Goal: Information Seeking & Learning: Learn about a topic

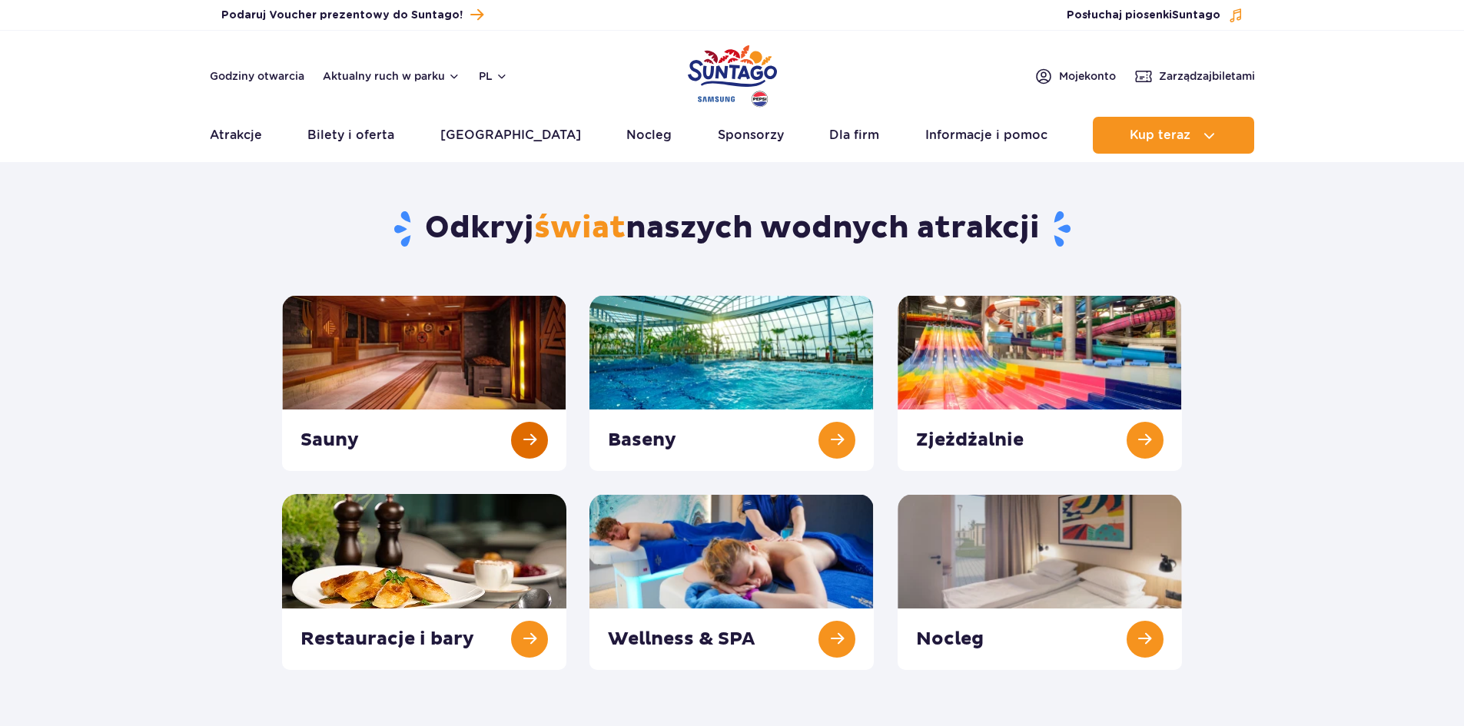
click at [422, 411] on link at bounding box center [424, 383] width 284 height 176
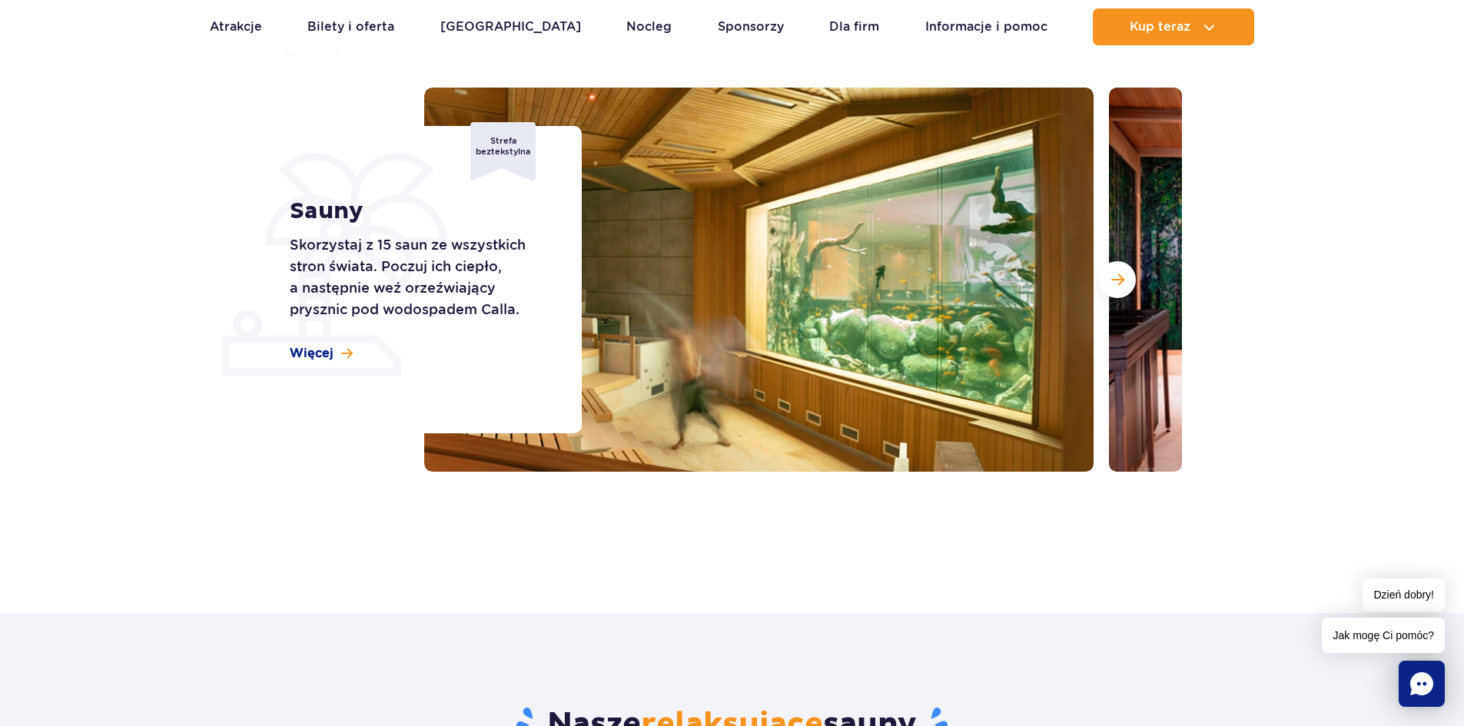
scroll to position [154, 0]
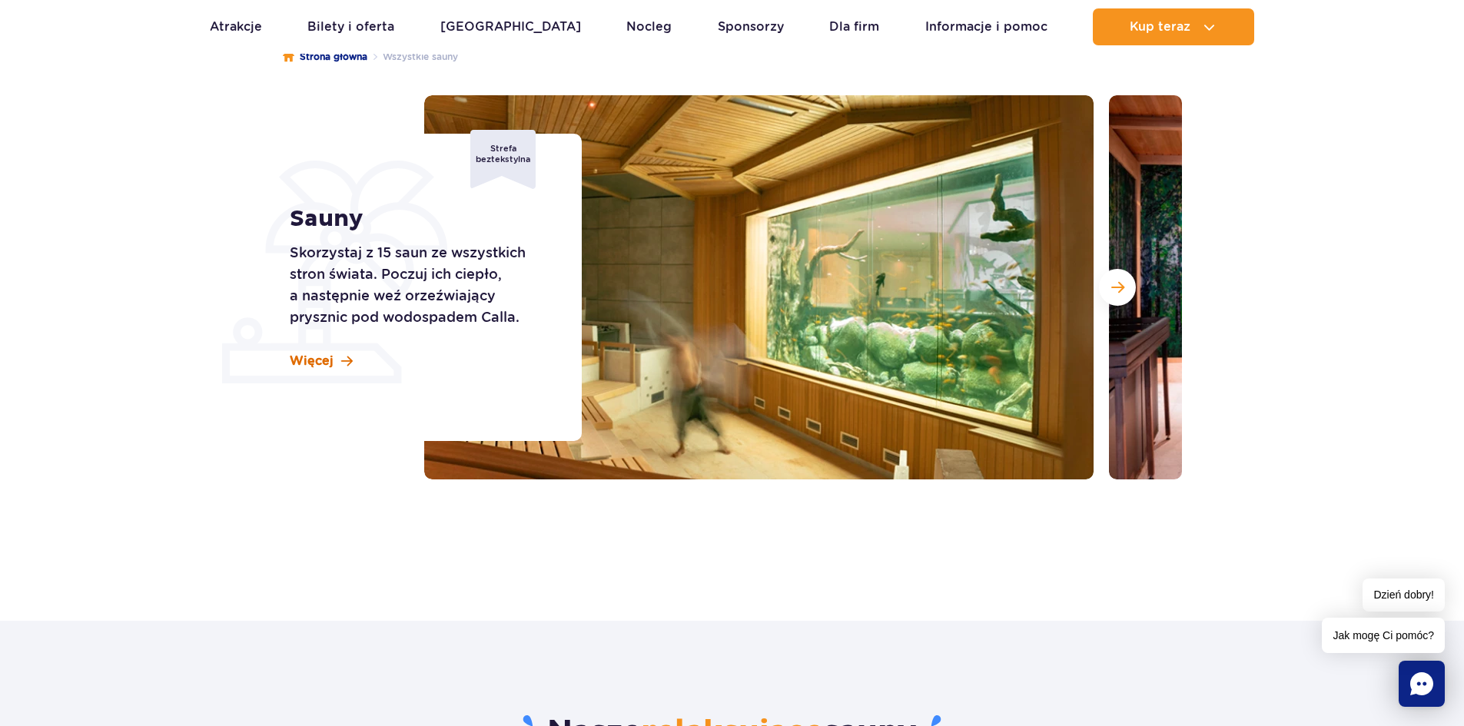
click at [330, 369] on span "Więcej" at bounding box center [312, 361] width 44 height 17
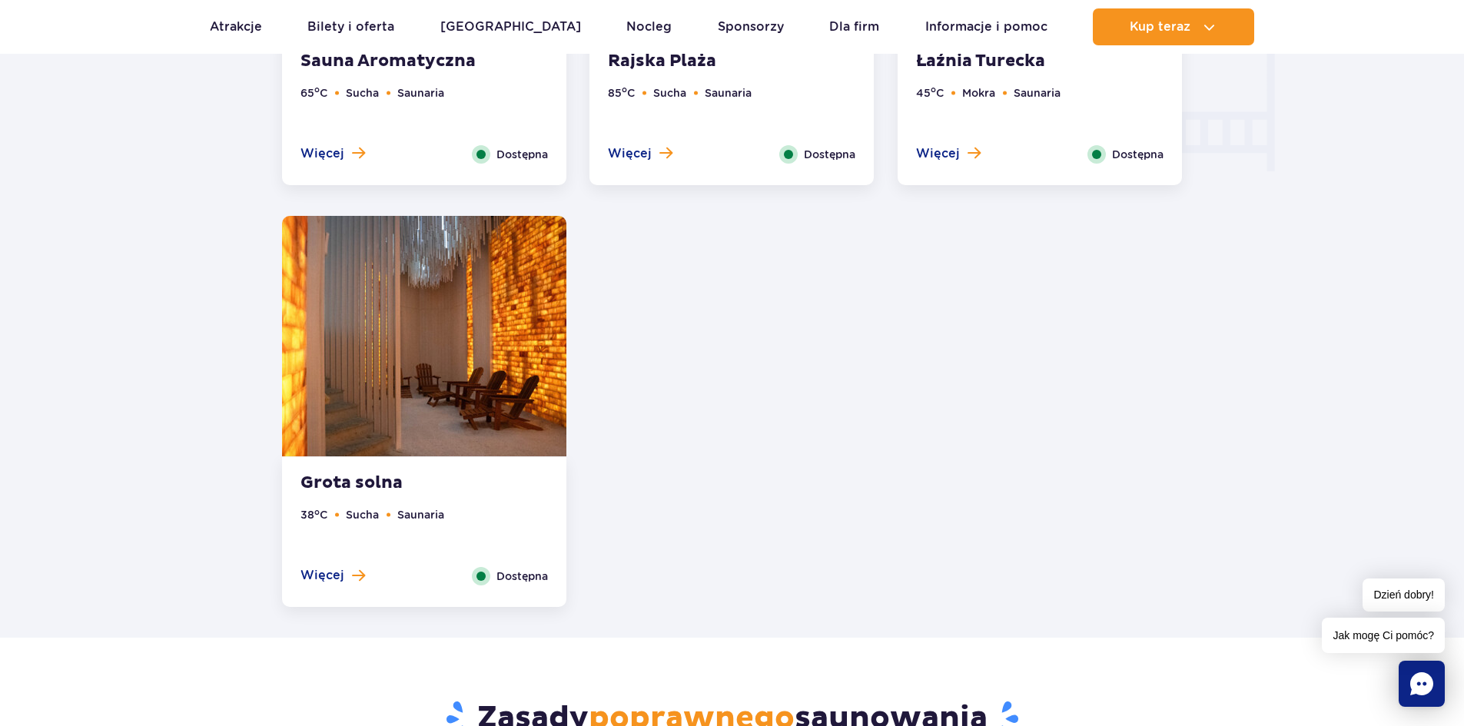
scroll to position [1543, 0]
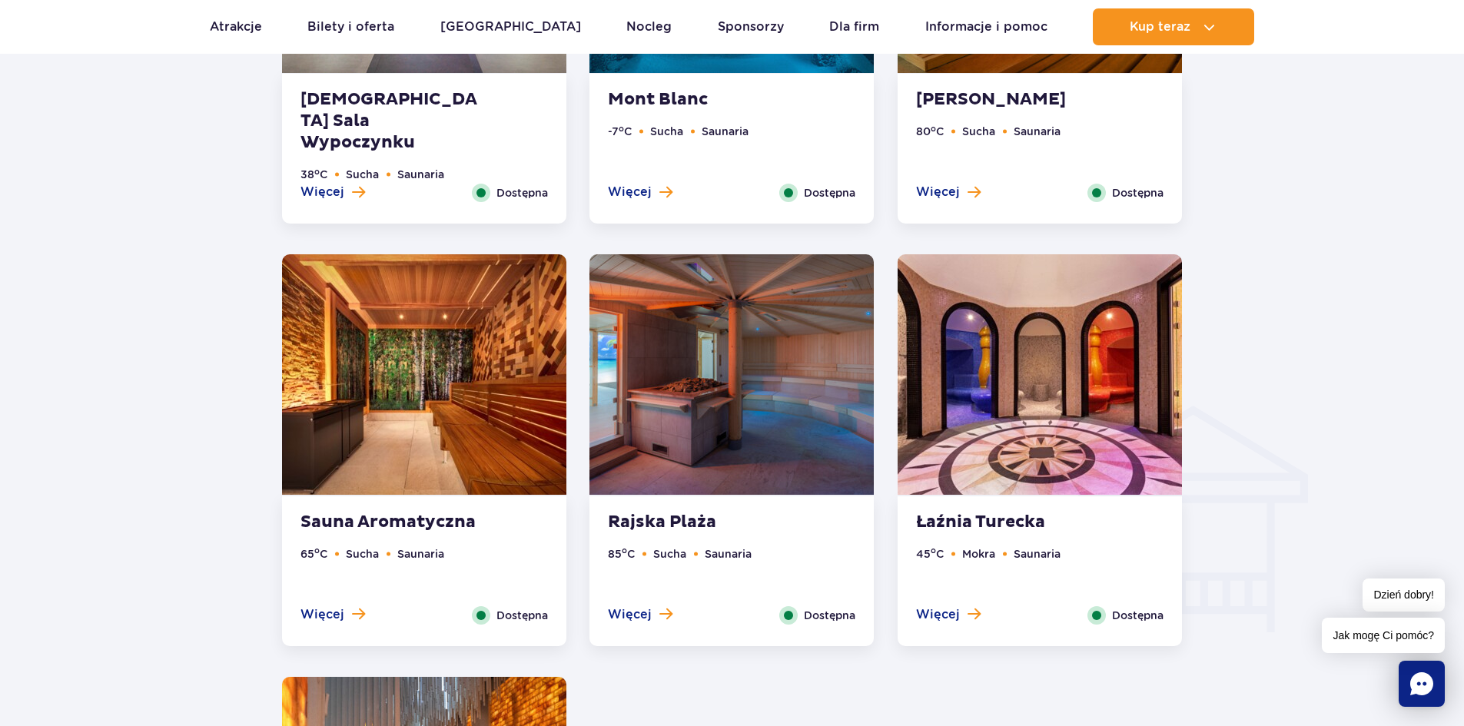
click at [733, 424] on img at bounding box center [731, 374] width 284 height 240
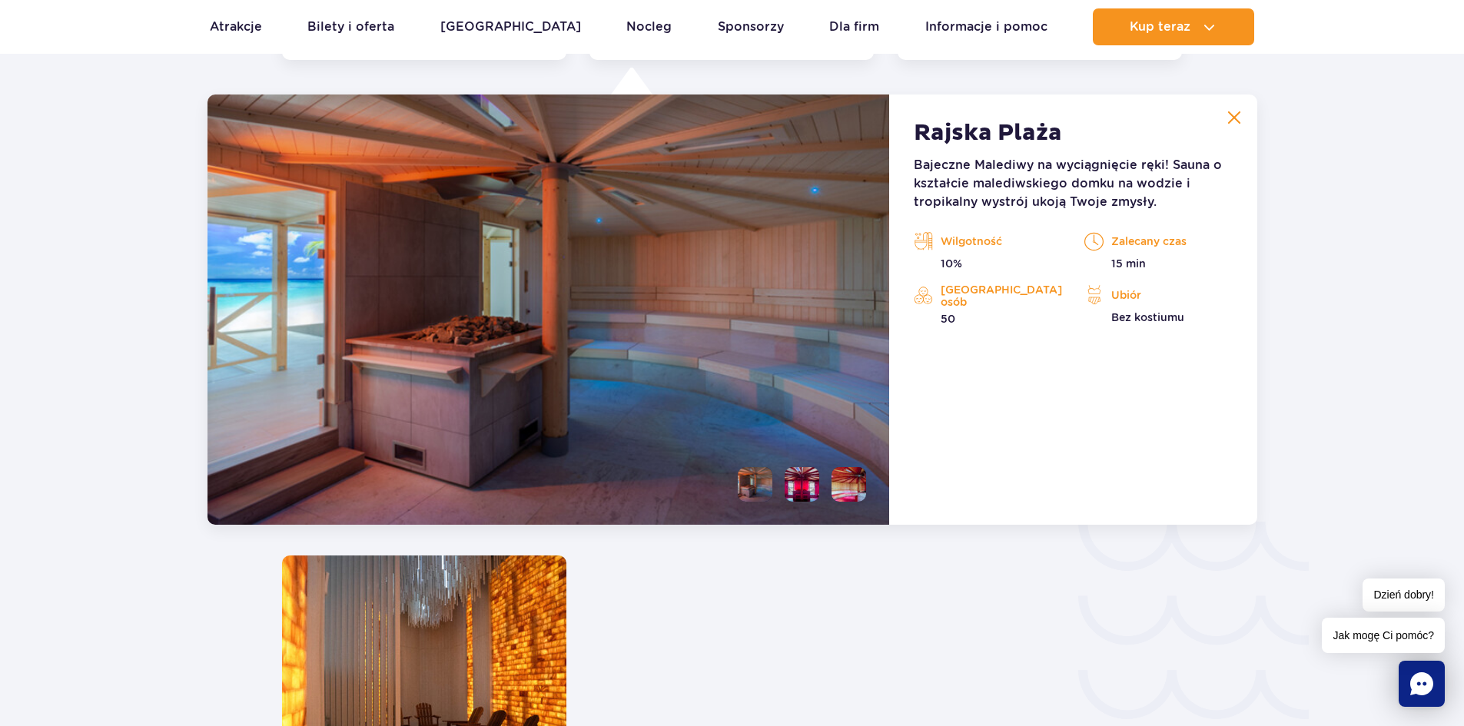
scroll to position [2131, 0]
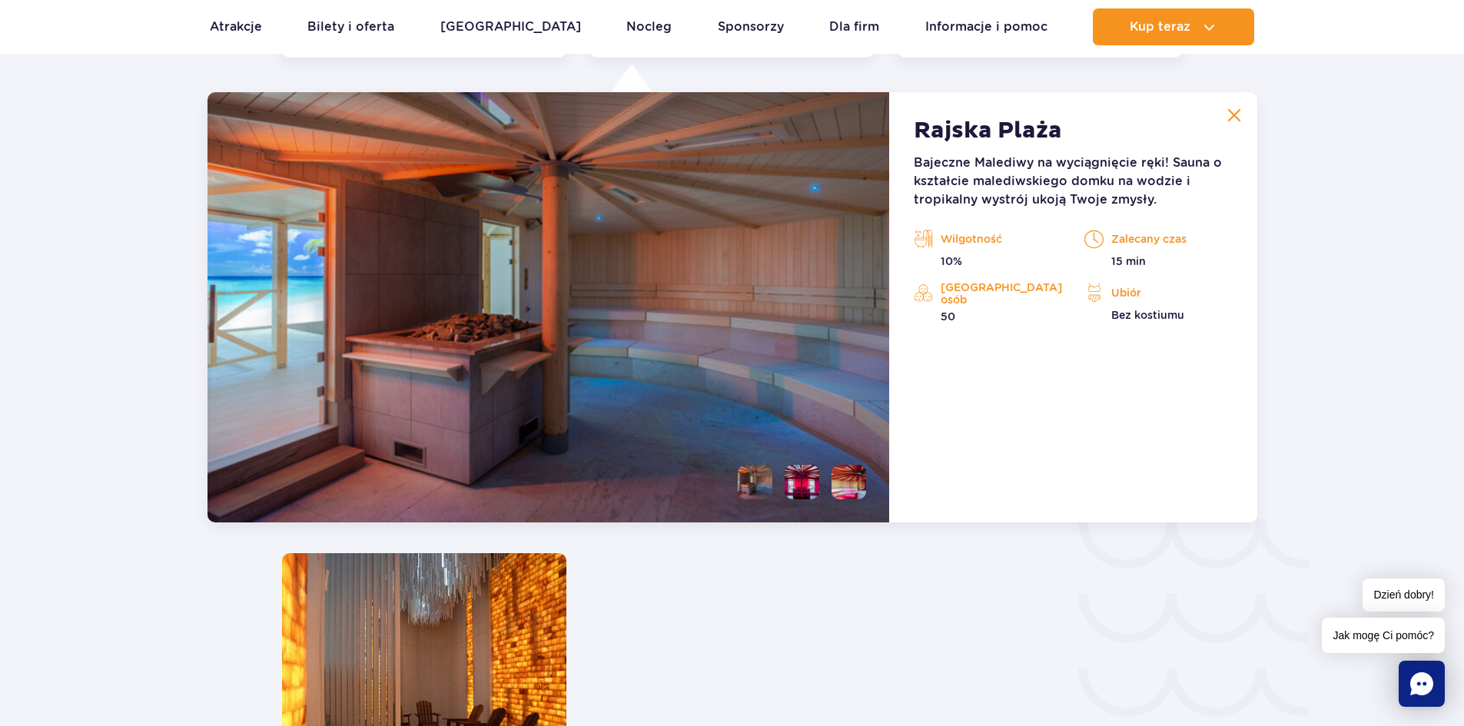
click at [800, 486] on li at bounding box center [801, 482] width 35 height 35
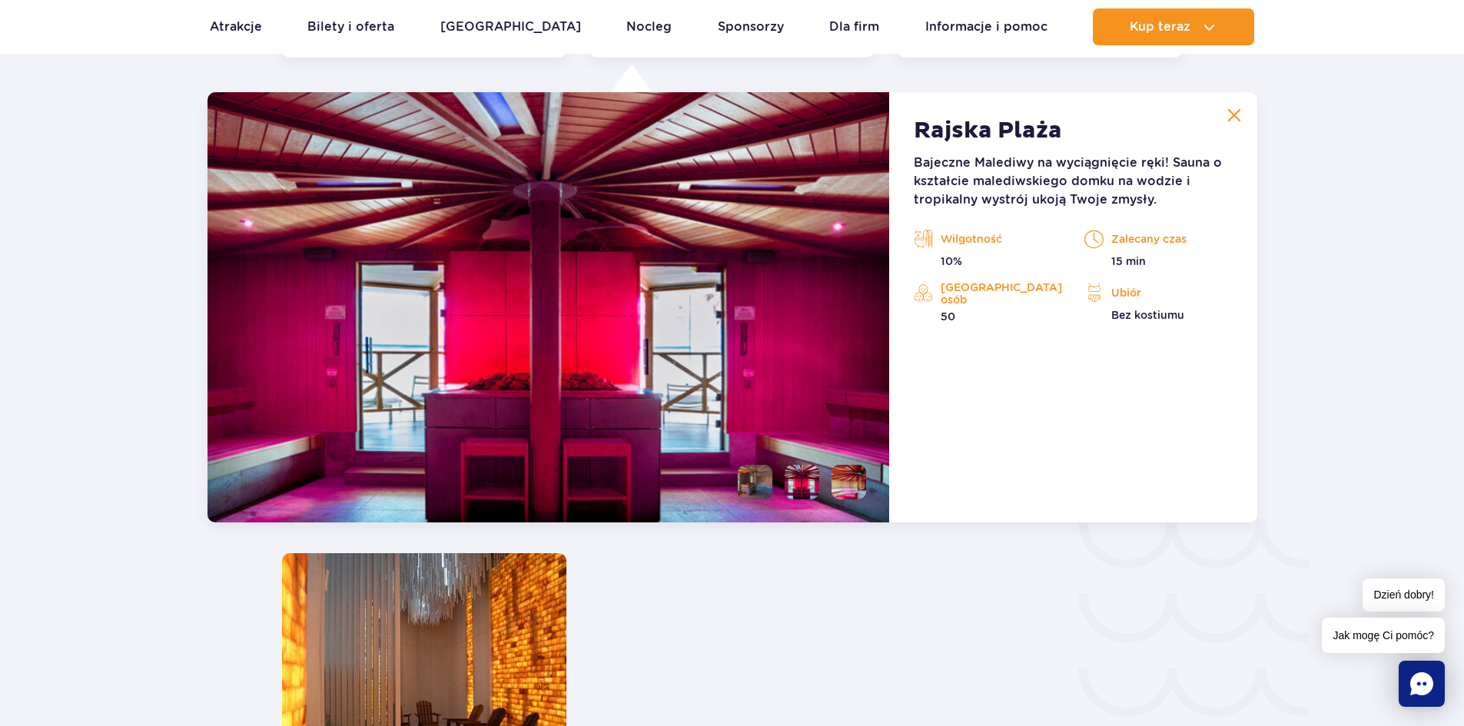
click at [846, 488] on li at bounding box center [848, 482] width 35 height 35
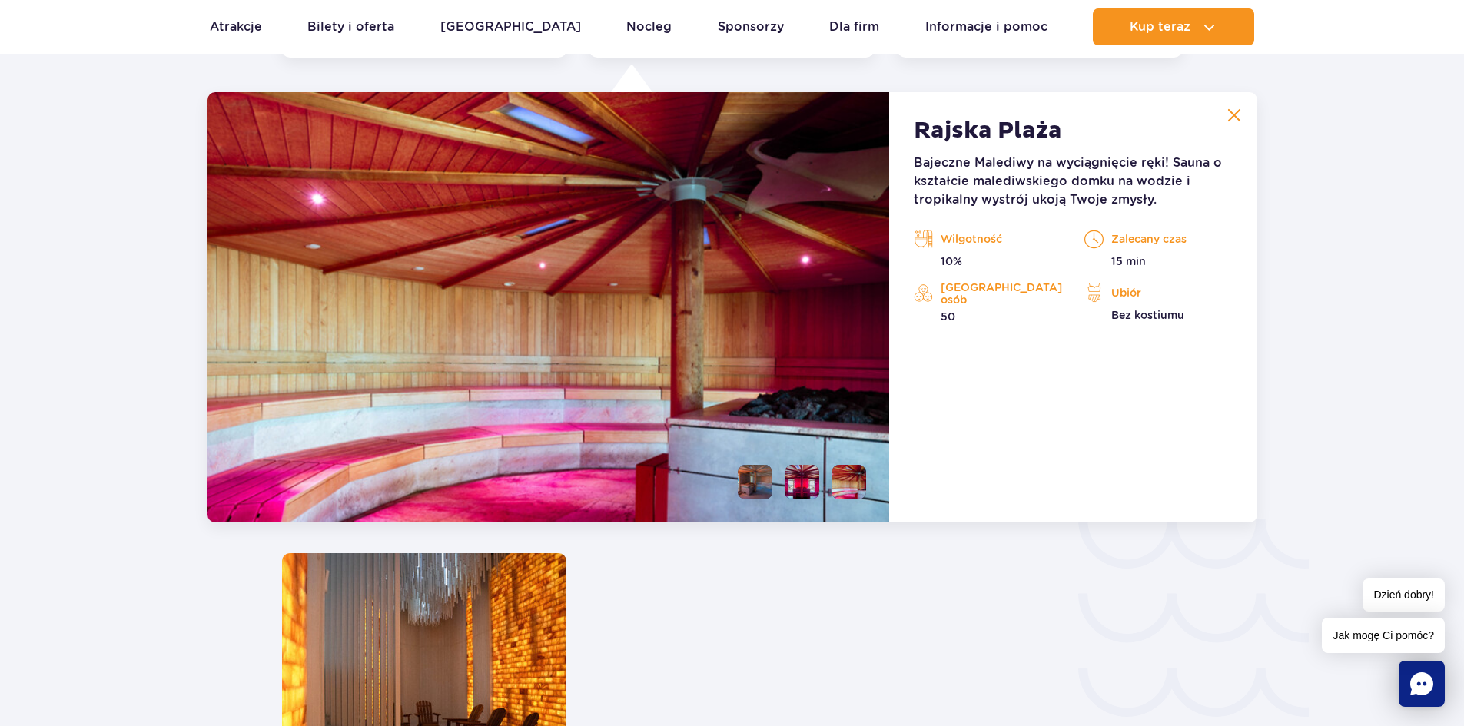
click at [752, 476] on li at bounding box center [755, 482] width 35 height 35
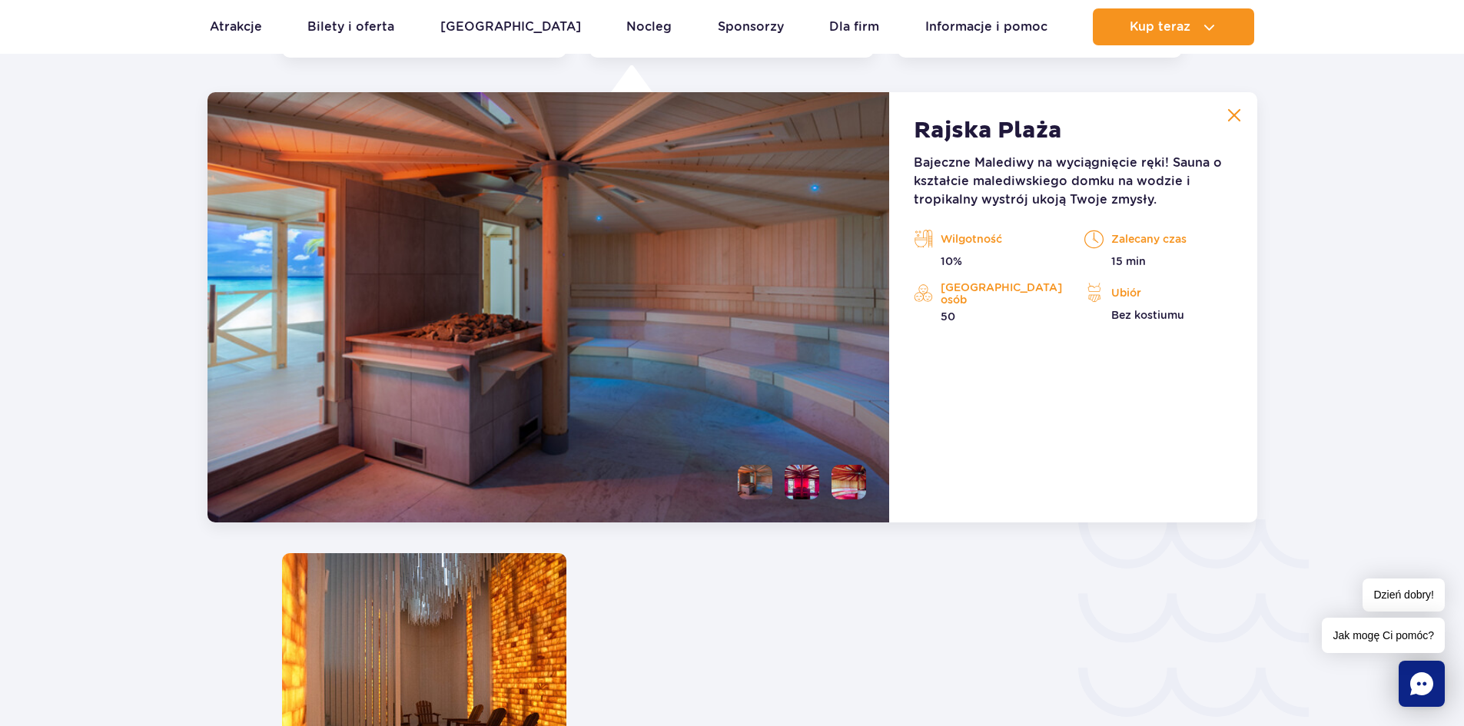
click at [1235, 115] on img at bounding box center [1234, 115] width 14 height 14
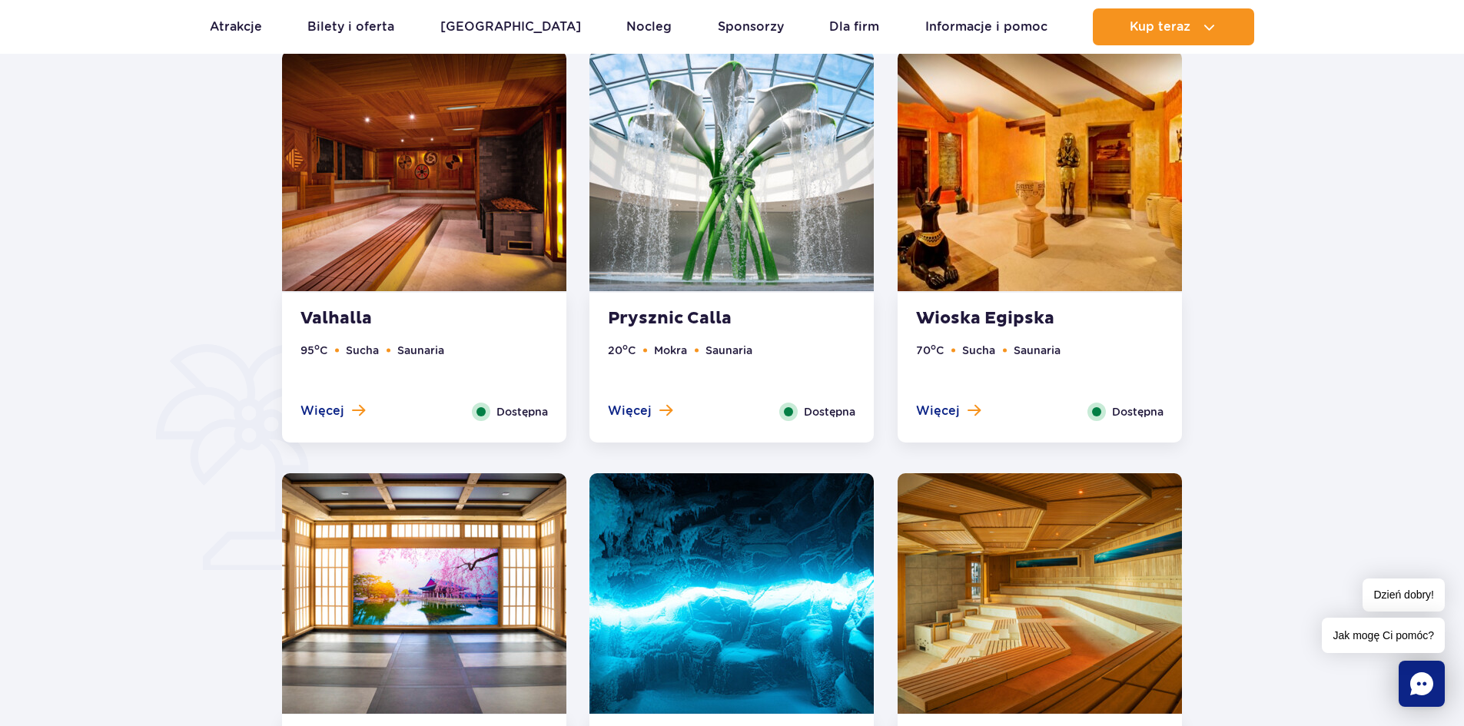
click at [999, 196] on img at bounding box center [1039, 171] width 284 height 240
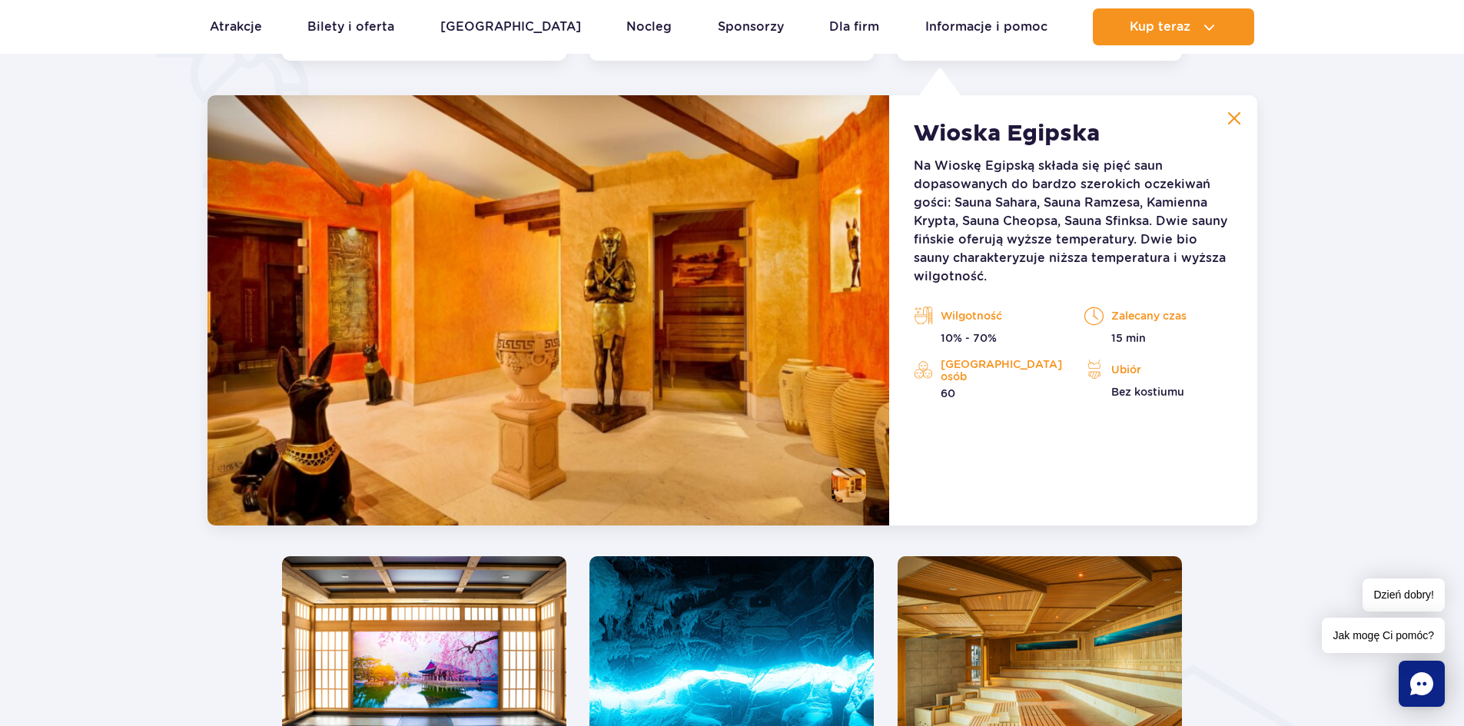
scroll to position [1287, 0]
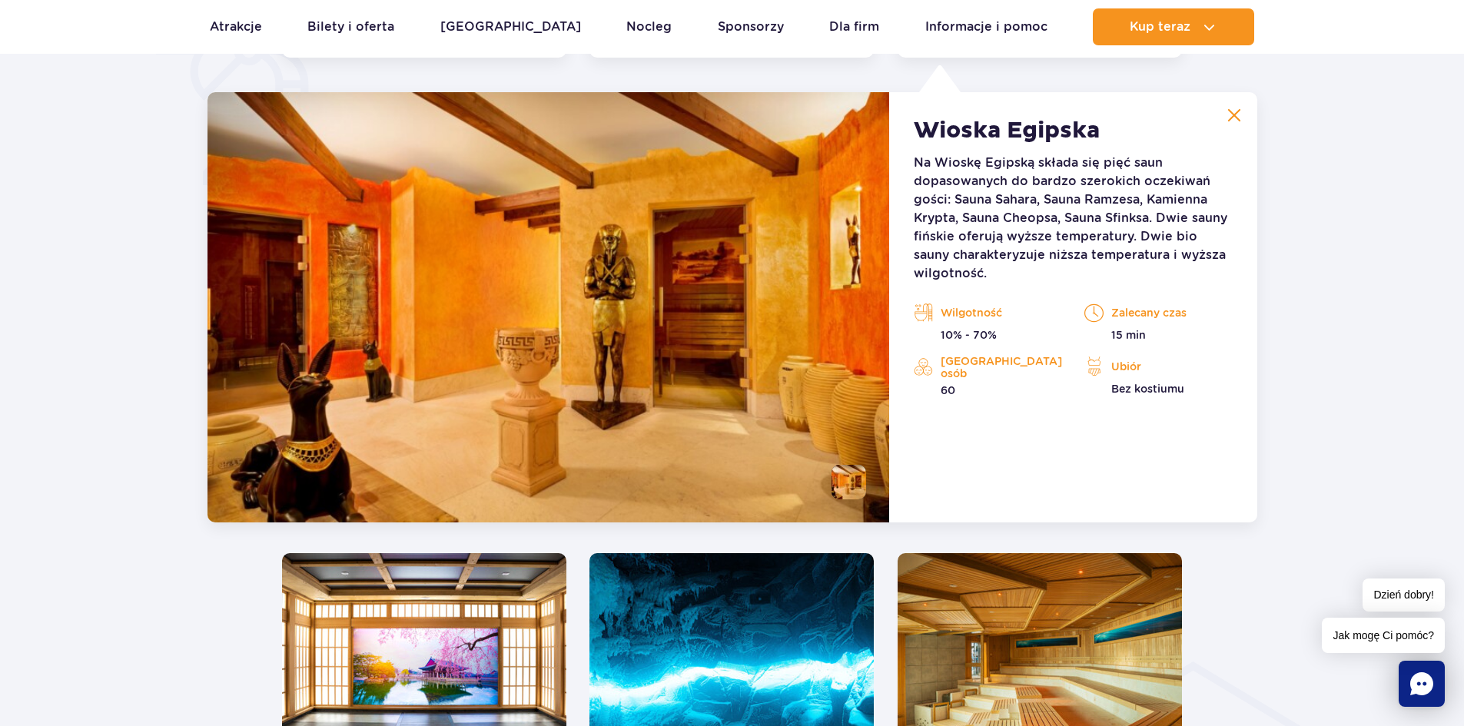
click at [464, 279] on img at bounding box center [548, 307] width 682 height 430
click at [1237, 112] on img at bounding box center [1234, 115] width 14 height 14
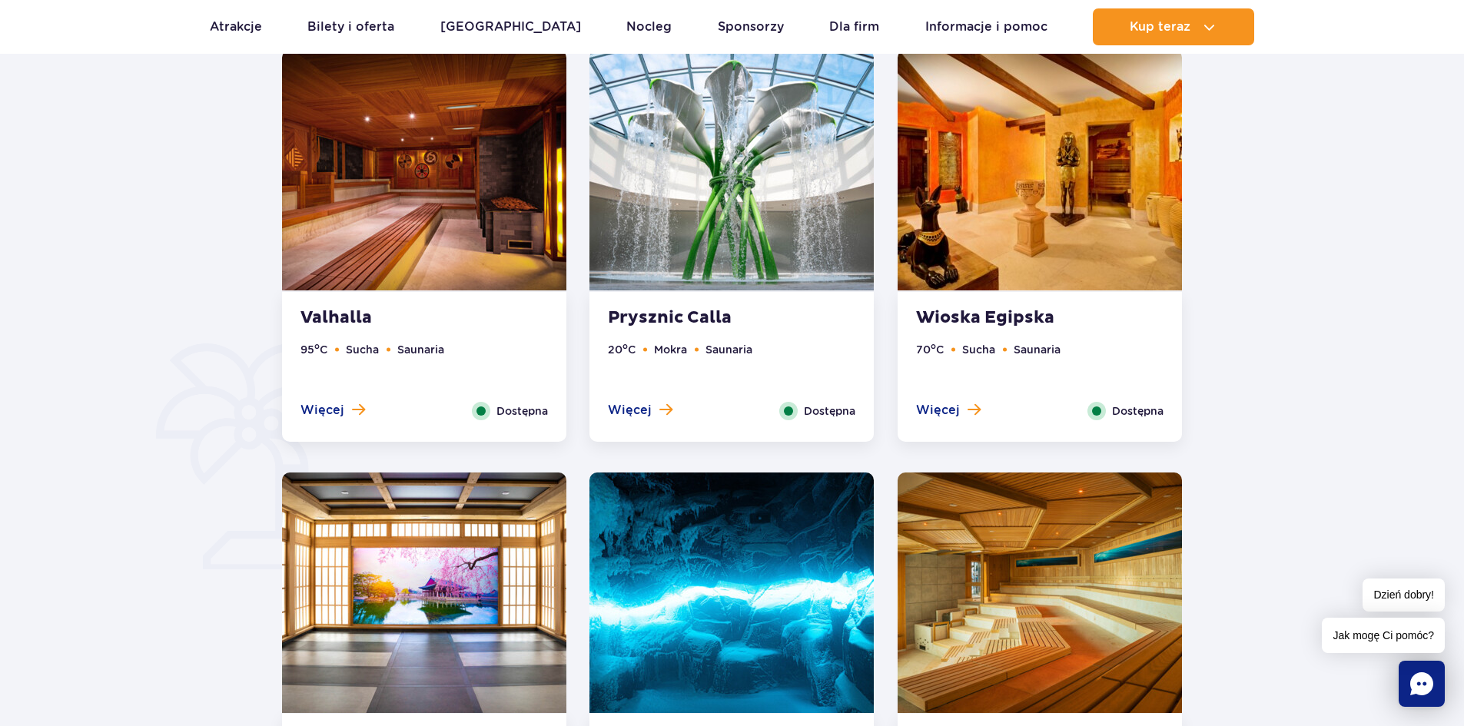
click at [429, 254] on img at bounding box center [424, 170] width 284 height 240
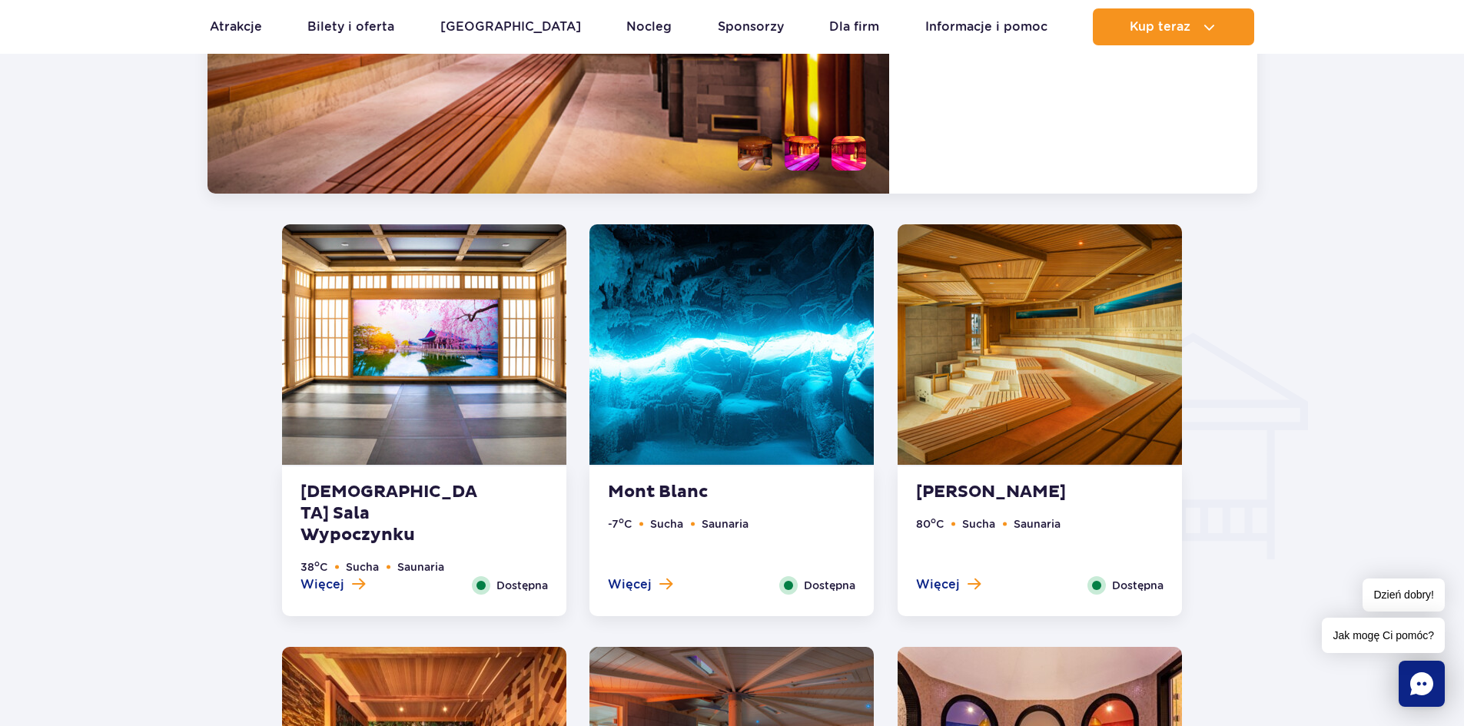
scroll to position [1748, 0]
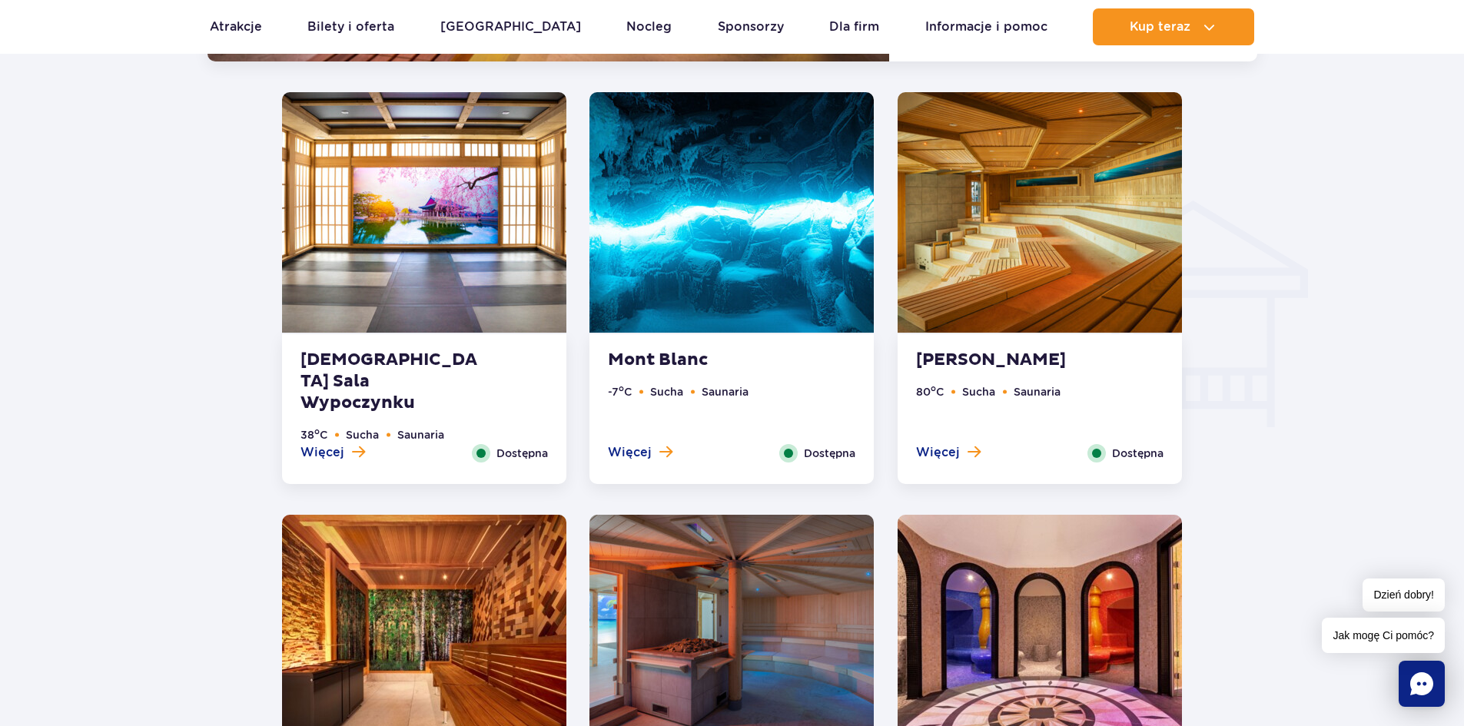
click at [681, 253] on img at bounding box center [731, 212] width 284 height 240
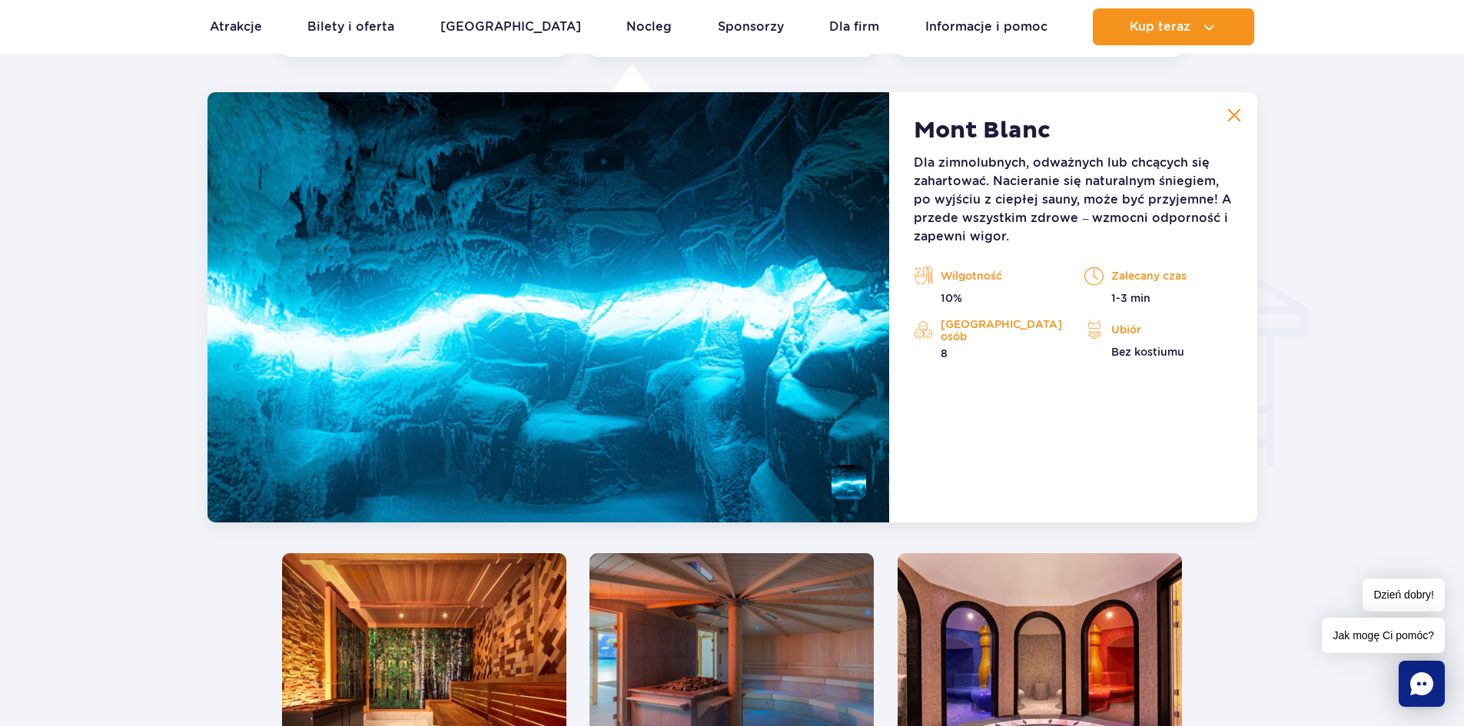
click at [1235, 120] on img at bounding box center [1234, 115] width 14 height 14
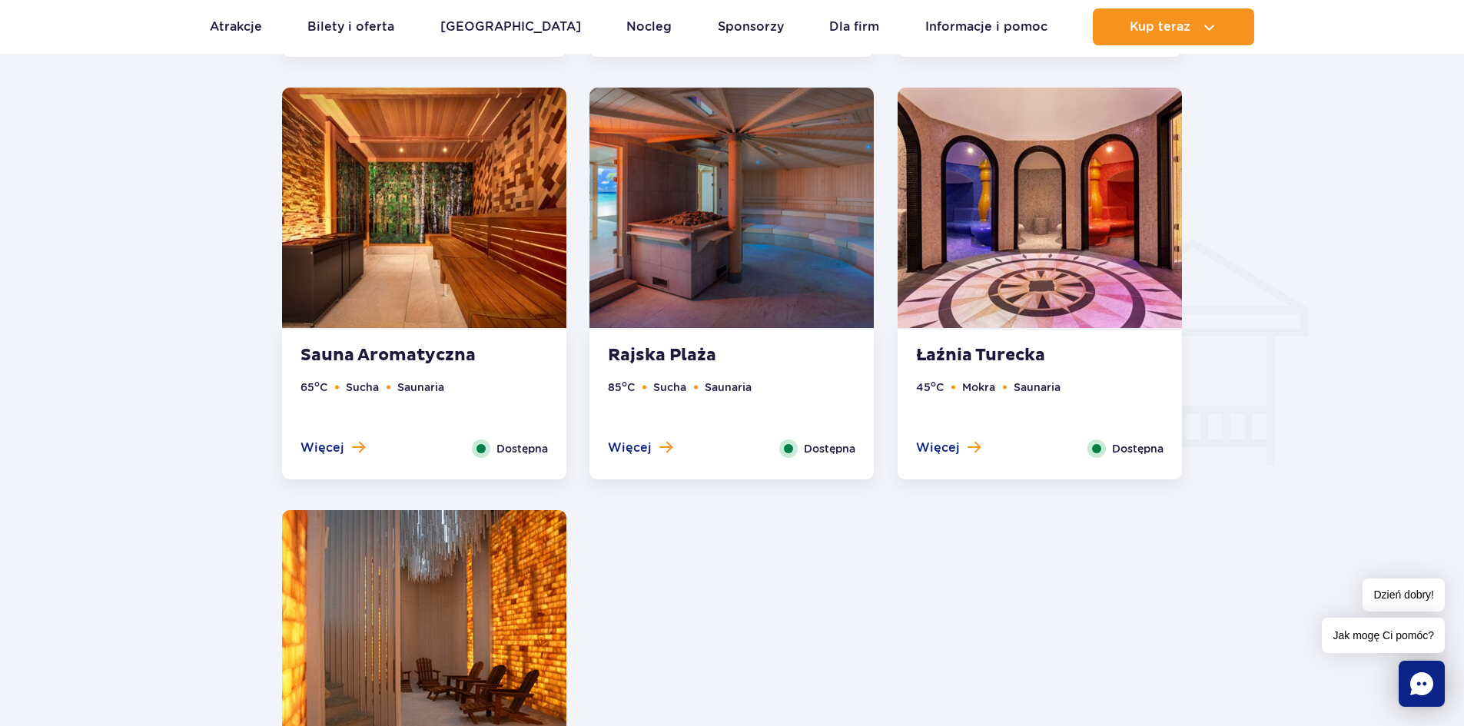
click at [1021, 309] on img at bounding box center [1039, 208] width 284 height 240
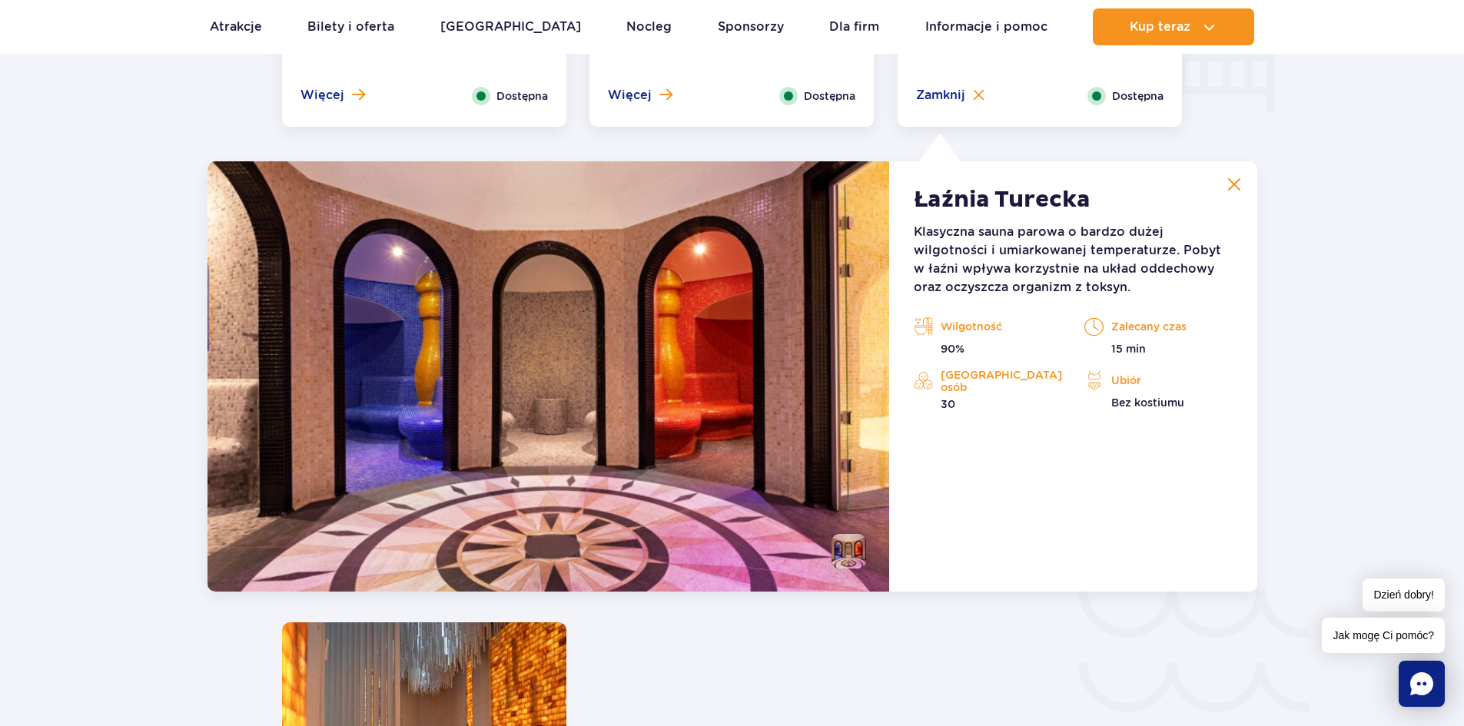
scroll to position [2131, 0]
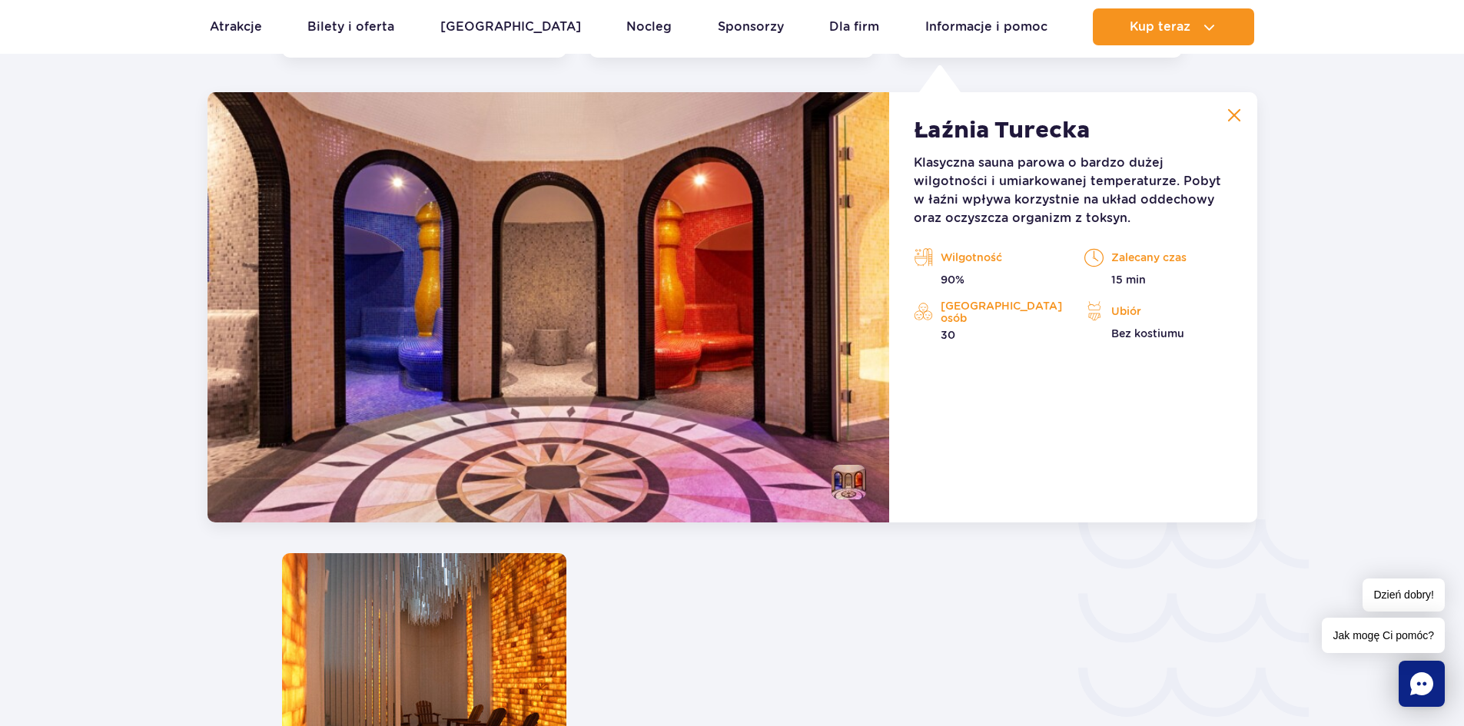
click at [743, 310] on img at bounding box center [548, 307] width 682 height 430
click at [845, 485] on li at bounding box center [848, 482] width 35 height 35
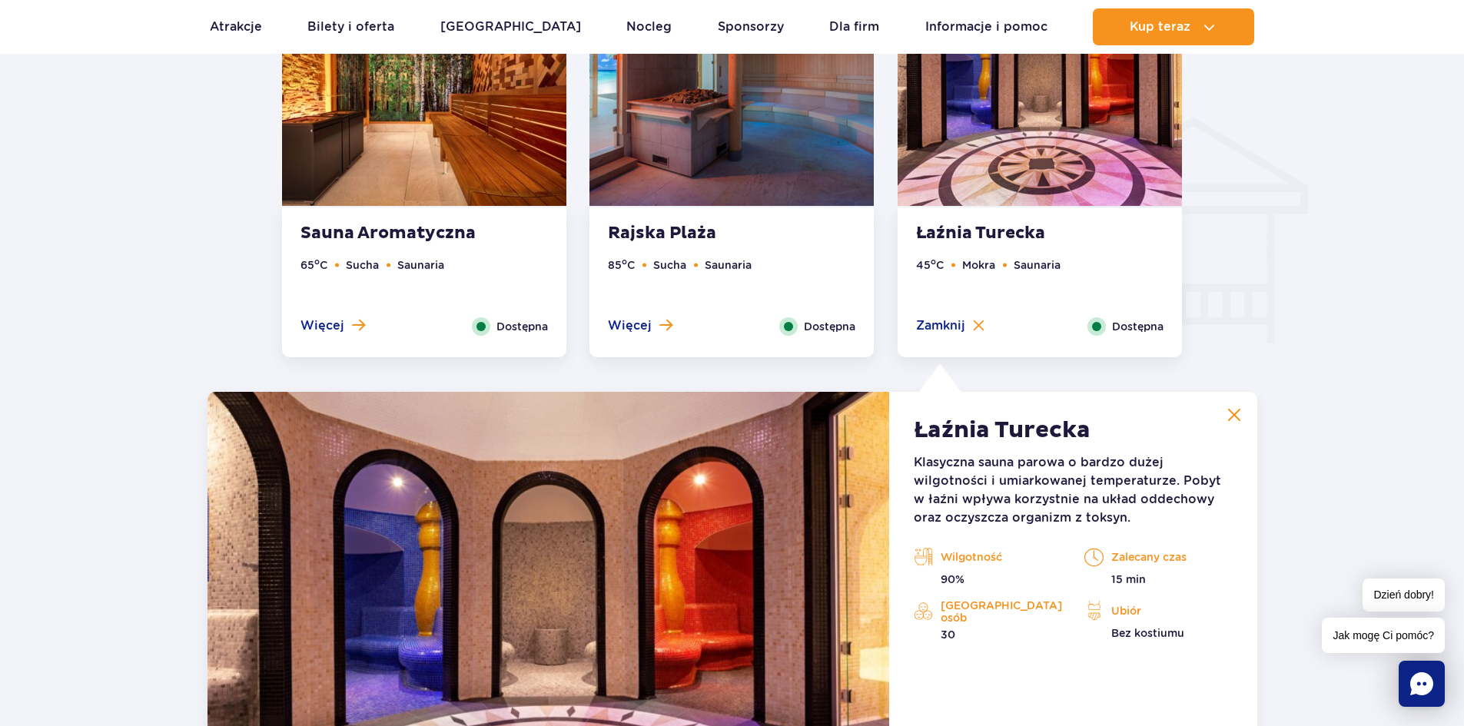
scroll to position [1824, 0]
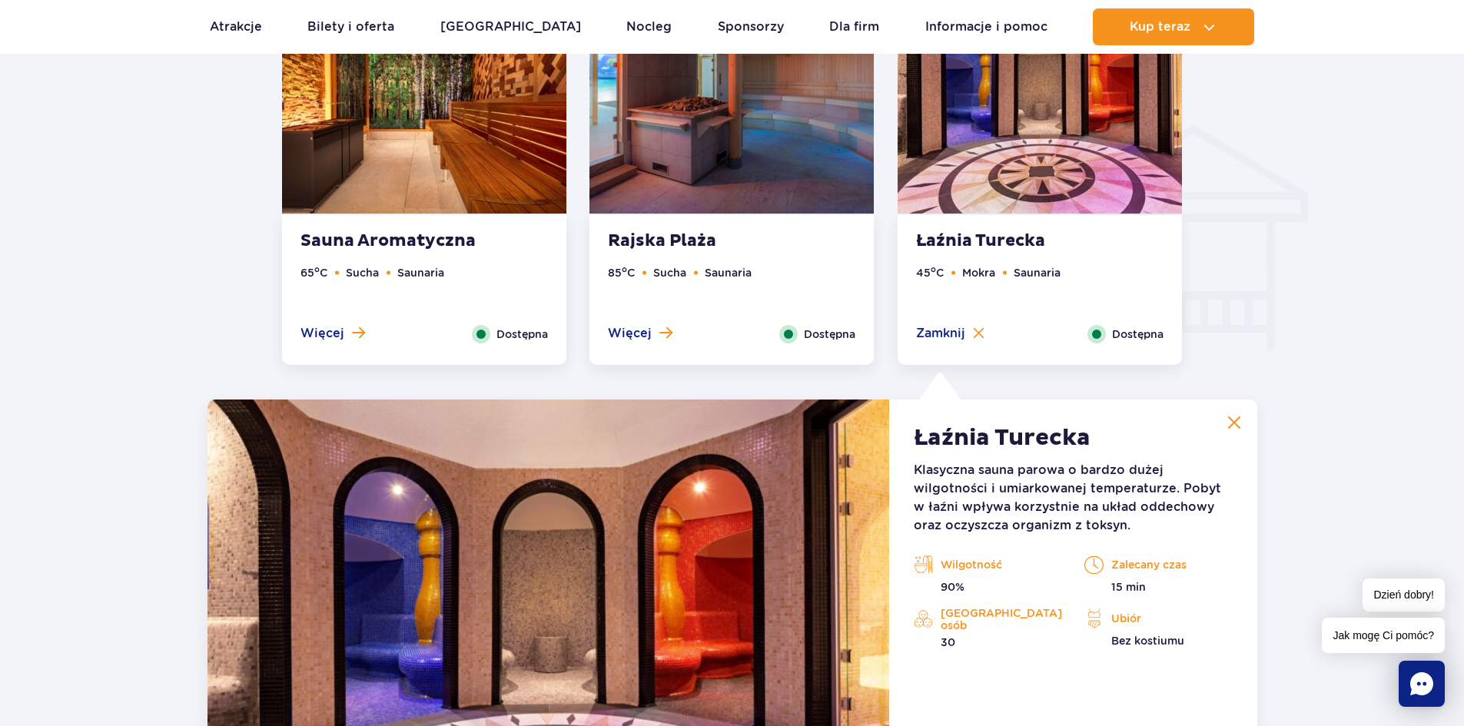
click at [1234, 428] on img at bounding box center [1234, 423] width 14 height 14
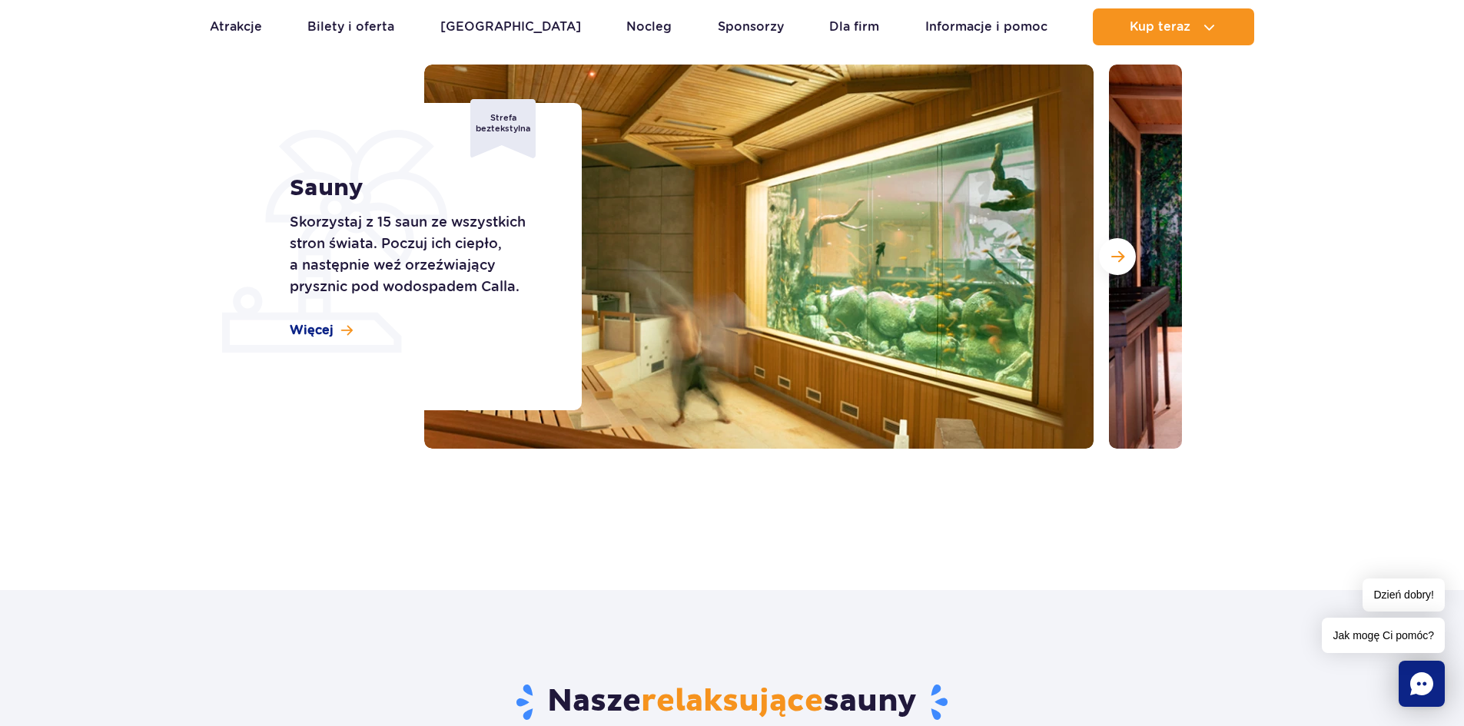
scroll to position [0, 0]
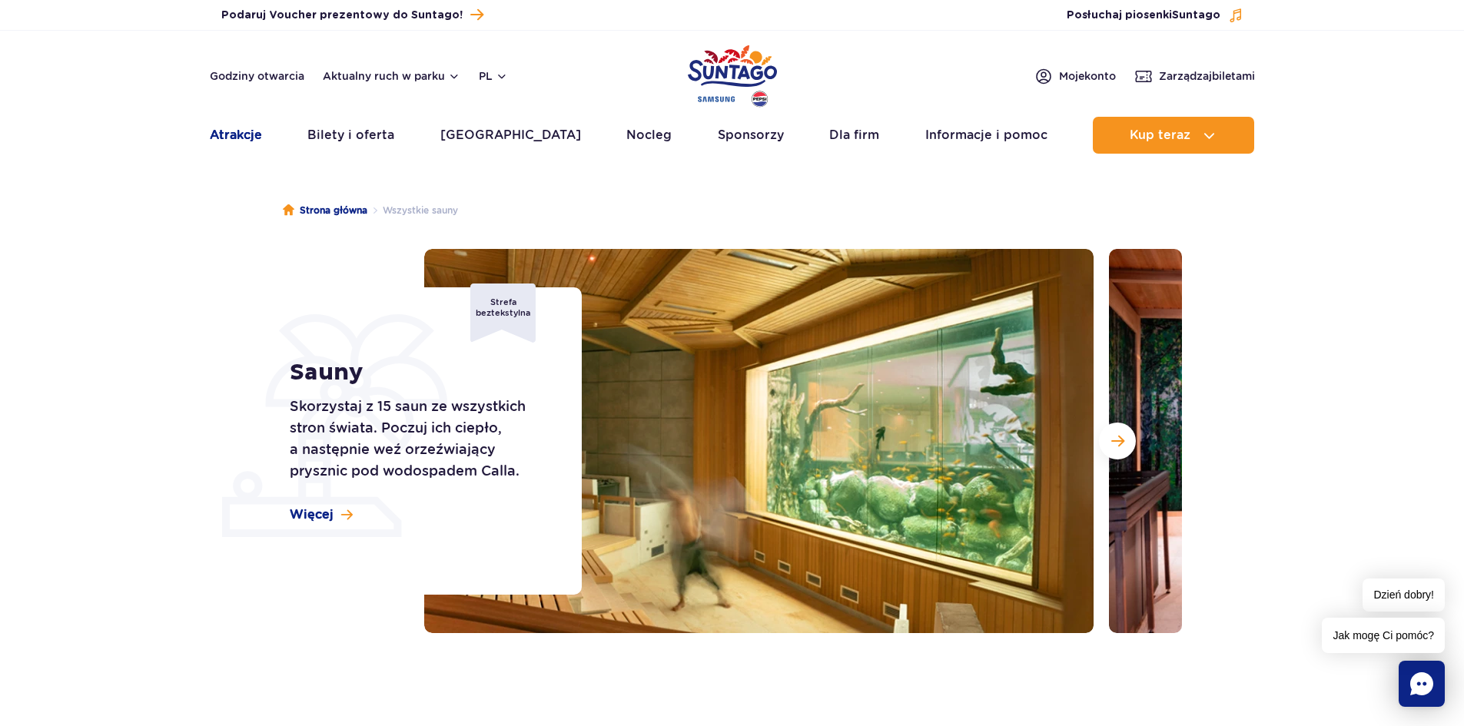
click at [223, 147] on link "Atrakcje" at bounding box center [236, 135] width 52 height 37
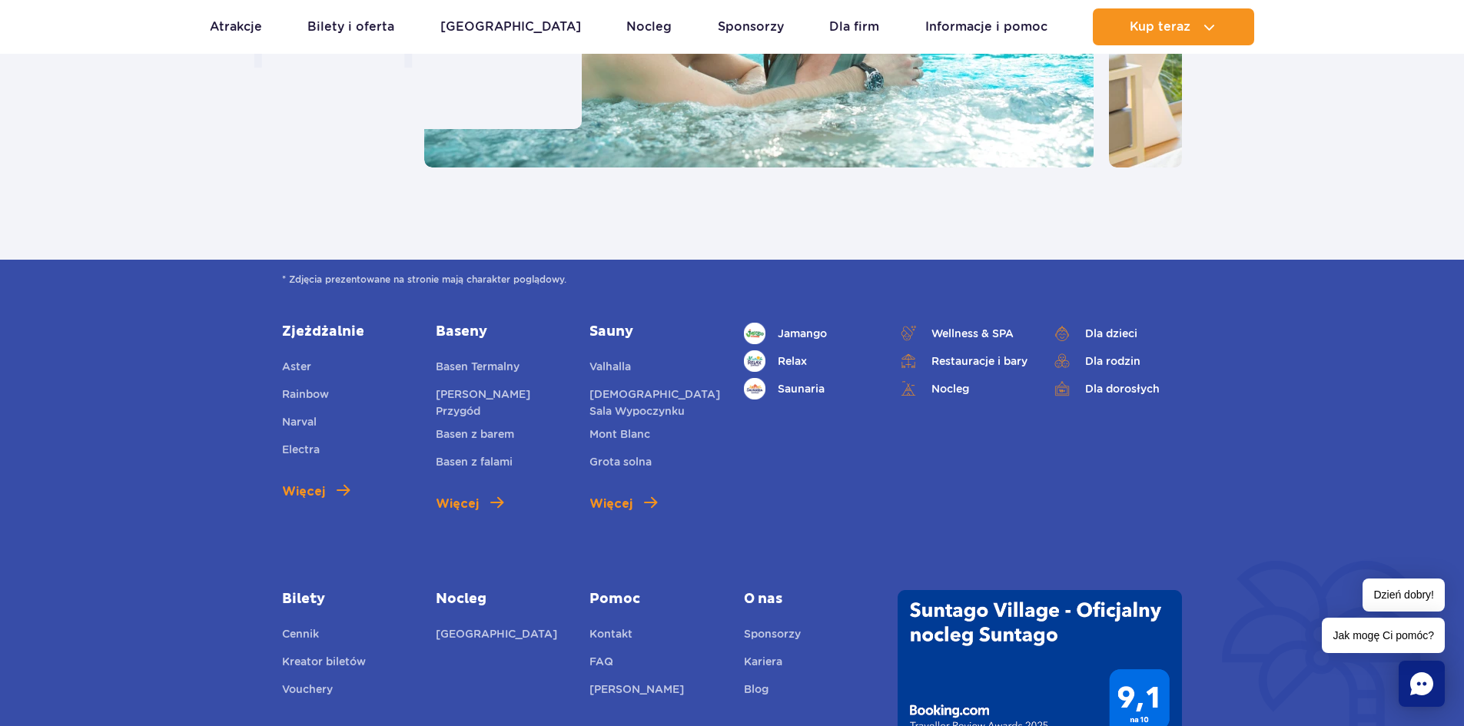
scroll to position [1537, 0]
